Goal: Task Accomplishment & Management: Manage account settings

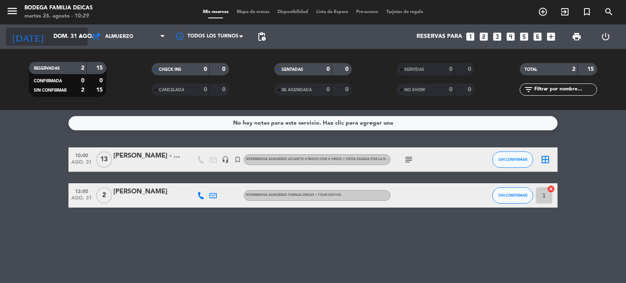
click at [65, 41] on input "dom. 31 ago." at bounding box center [87, 36] width 77 height 15
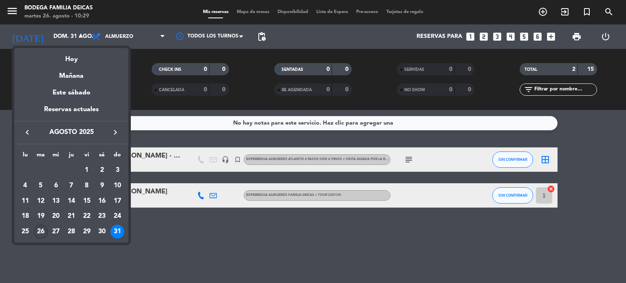
click at [42, 228] on div "26" at bounding box center [41, 232] width 14 height 14
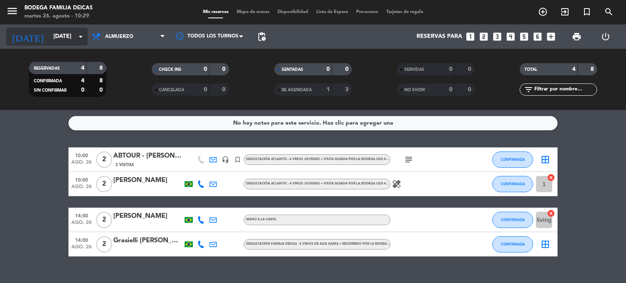
click at [53, 39] on input "[DATE]" at bounding box center [87, 36] width 77 height 15
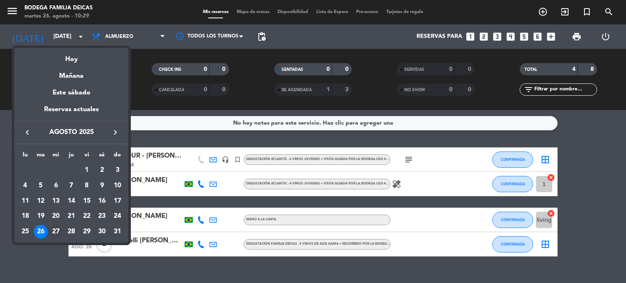
click at [52, 236] on div "27" at bounding box center [56, 232] width 14 height 14
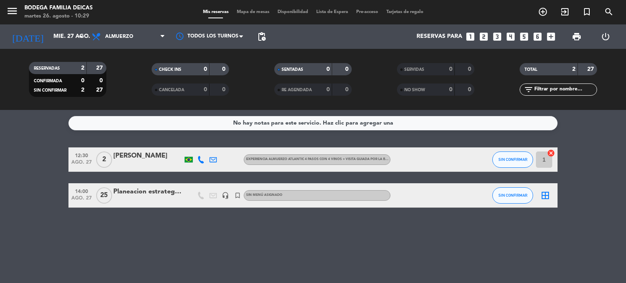
click at [57, 27] on div "[DATE] [DATE] arrow_drop_down" at bounding box center [47, 36] width 82 height 24
click at [49, 37] on input "mié. 27 ago." at bounding box center [87, 36] width 77 height 15
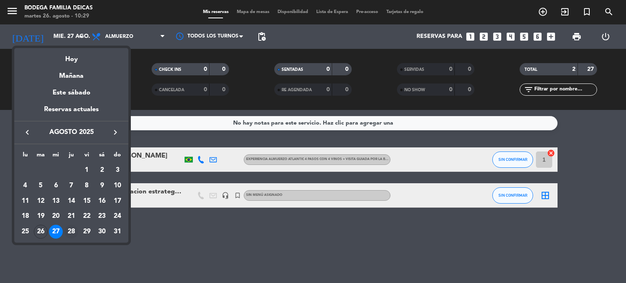
click at [70, 225] on div "28" at bounding box center [71, 232] width 14 height 14
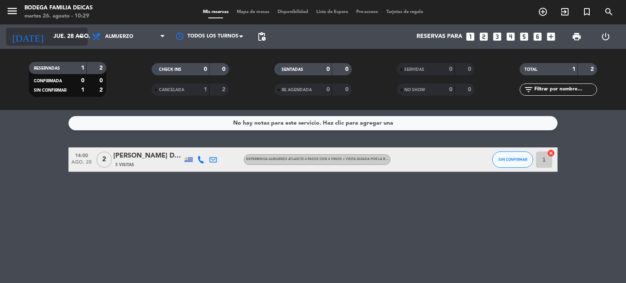
click at [49, 36] on input "jue. 28 ago." at bounding box center [87, 36] width 77 height 15
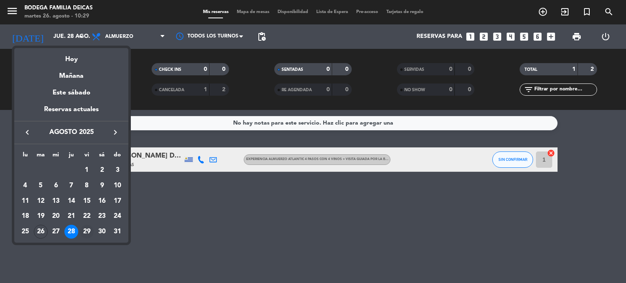
click at [85, 231] on div "29" at bounding box center [87, 232] width 14 height 14
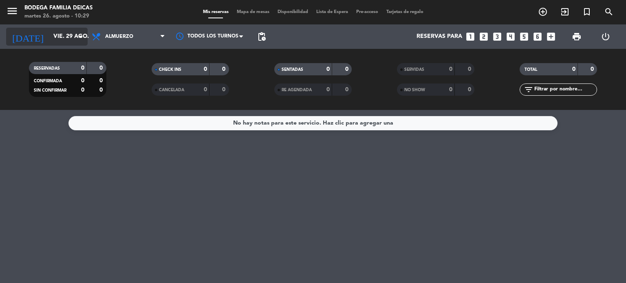
click at [49, 34] on input "vie. 29 ago." at bounding box center [87, 36] width 77 height 15
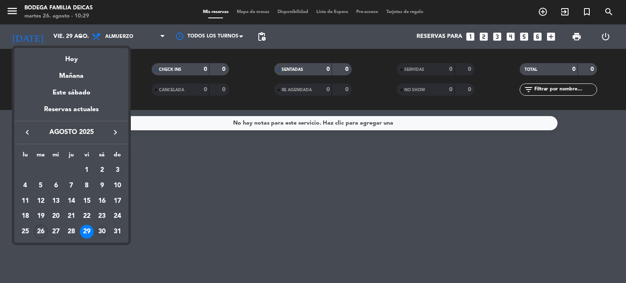
click at [99, 231] on div "30" at bounding box center [102, 232] width 14 height 14
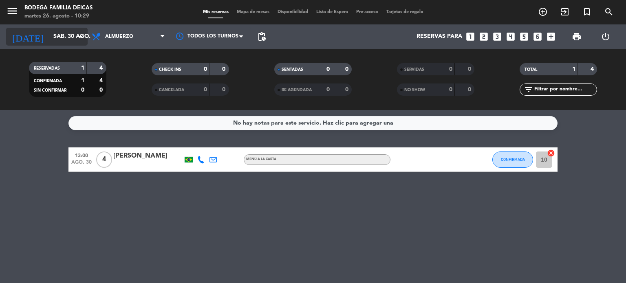
click at [55, 31] on input "sáb. 30 ago." at bounding box center [87, 36] width 77 height 15
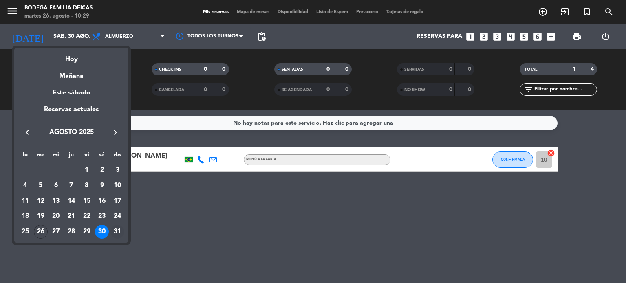
click at [114, 228] on div "31" at bounding box center [117, 232] width 14 height 14
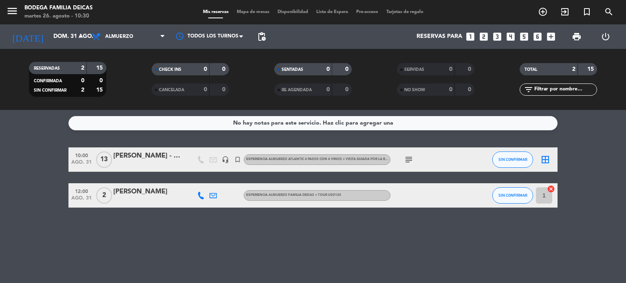
click at [137, 155] on div "[PERSON_NAME] - FAM Agencias de [GEOGRAPHIC_DATA] -" at bounding box center [147, 156] width 69 height 11
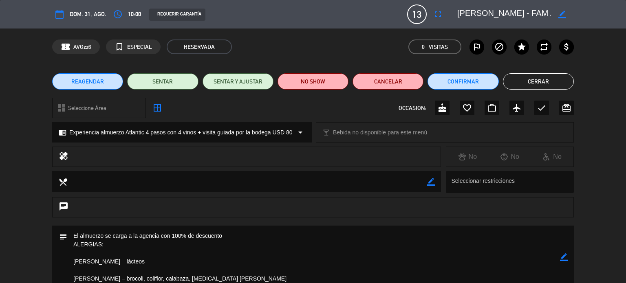
click at [132, 243] on textarea at bounding box center [313, 258] width 493 height 64
click at [85, 12] on span "dom. 31, ago." at bounding box center [88, 14] width 37 height 10
click at [66, 19] on button "calendar_today" at bounding box center [59, 14] width 15 height 15
click at [537, 80] on button "Cerrar" at bounding box center [538, 81] width 71 height 16
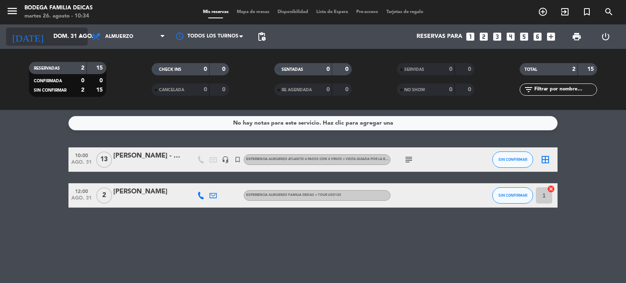
click at [61, 37] on input "dom. 31 ago." at bounding box center [87, 36] width 77 height 15
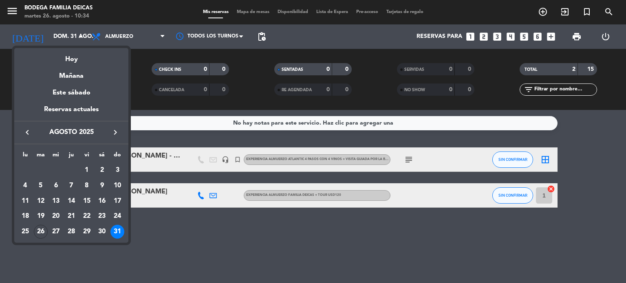
click at [114, 133] on icon "keyboard_arrow_right" at bounding box center [115, 133] width 10 height 10
click at [97, 186] on div "4" at bounding box center [102, 186] width 14 height 14
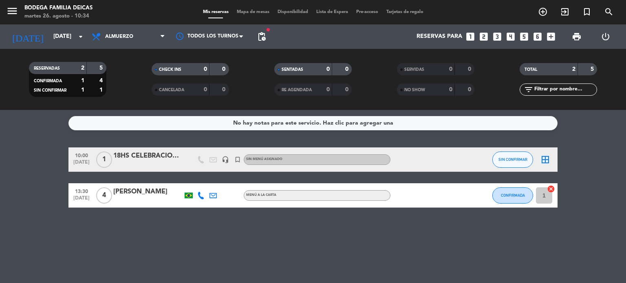
click at [159, 151] on div "18HS CELEBRACION DE FUCREA (100-150 PERSONAS)" at bounding box center [147, 156] width 69 height 11
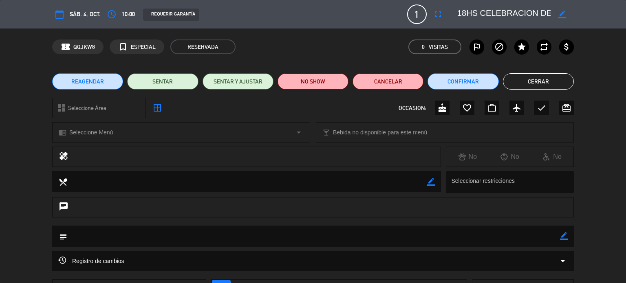
scroll to position [0, 122]
drag, startPoint x: 496, startPoint y: 15, endPoint x: 626, endPoint y: 1, distance: 130.4
click at [626, 1] on div "calendar_today sáb. 4, oct. access_time 10:00 REQUERIR GARANTÍA 1 18HS CELEBRAC…" at bounding box center [313, 14] width 626 height 29
click at [542, 81] on button "Cerrar" at bounding box center [538, 81] width 71 height 16
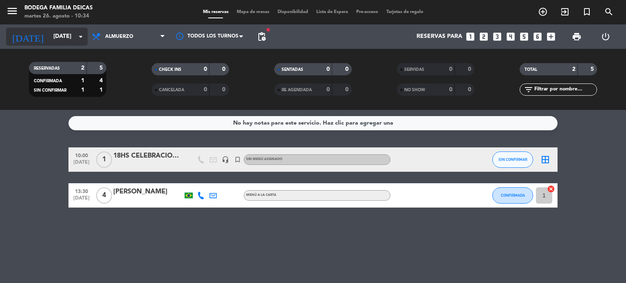
click at [52, 34] on input "[DATE]" at bounding box center [87, 36] width 77 height 15
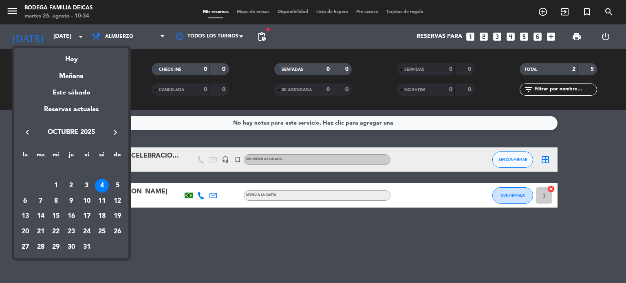
click at [113, 132] on icon "keyboard_arrow_right" at bounding box center [115, 133] width 10 height 10
click at [38, 186] on div "4" at bounding box center [41, 186] width 14 height 14
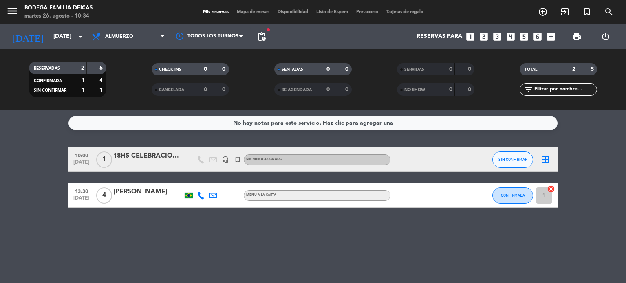
type input "[DATE]"
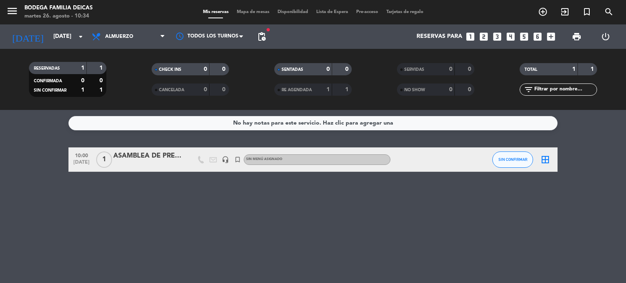
click at [163, 148] on div "10:00 [DATE] 1 ASAMBLEA DE PRESIDENCIA FUCREA headset_mic turned_in_not Sin men…" at bounding box center [312, 160] width 489 height 24
click at [149, 154] on div "ASAMBLEA DE PRESIDENCIA FUCREA" at bounding box center [147, 156] width 69 height 11
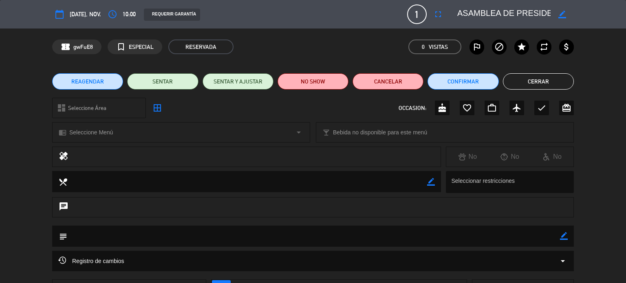
click at [560, 13] on icon "border_color" at bounding box center [563, 15] width 8 height 8
click at [461, 12] on textarea at bounding box center [503, 14] width 93 height 15
type textarea "ASAMBLEA DE FUCREA - PRESIDENCIA"
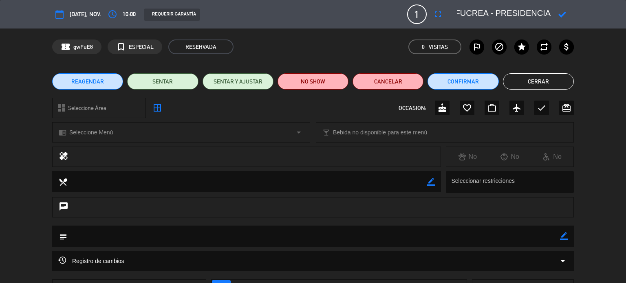
click at [563, 8] on div at bounding box center [562, 14] width 23 height 15
click at [561, 13] on icon at bounding box center [563, 15] width 8 height 8
click at [546, 86] on button "Cerrar" at bounding box center [538, 81] width 71 height 16
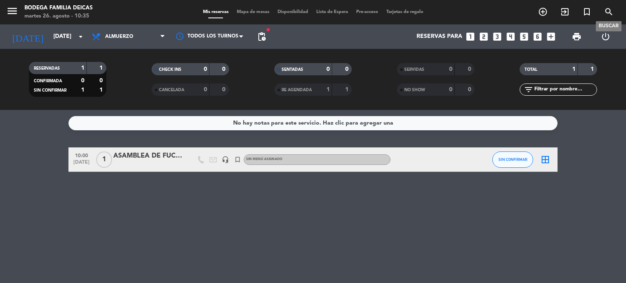
click at [608, 13] on icon "search" at bounding box center [609, 12] width 10 height 10
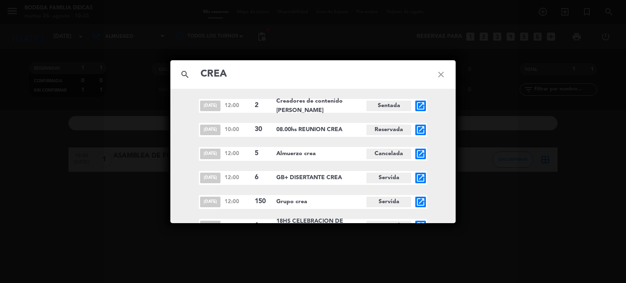
type input "CREA"
click at [437, 133] on div "[DATE] 12:00 2 Creadores de contenido [PERSON_NAME] Sentada open_in_new [DATE] …" at bounding box center [312, 190] width 285 height 182
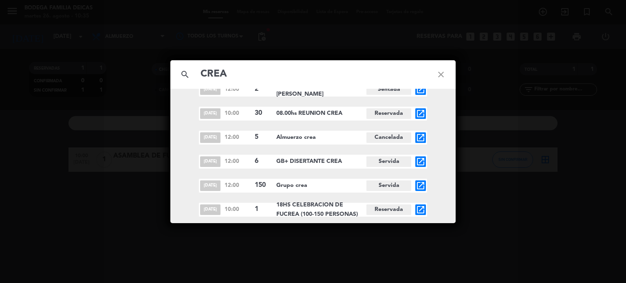
scroll to position [57, 0]
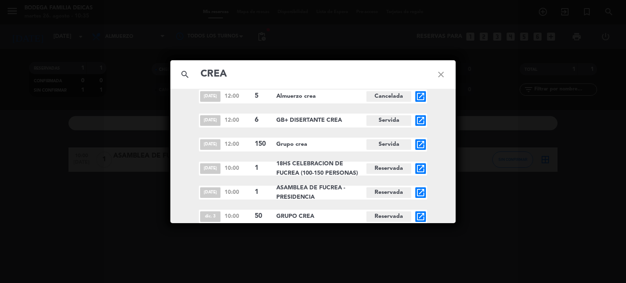
click at [424, 216] on icon "open_in_new" at bounding box center [421, 217] width 10 height 10
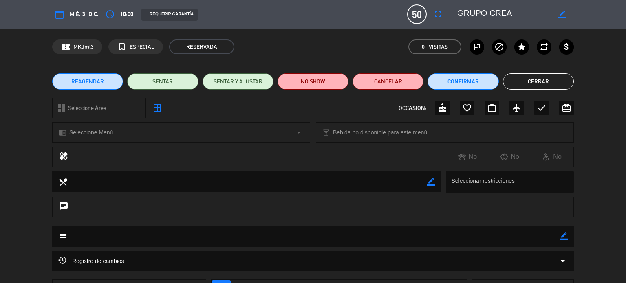
click at [529, 83] on button "Cerrar" at bounding box center [538, 81] width 71 height 16
